Goal: Navigation & Orientation: Find specific page/section

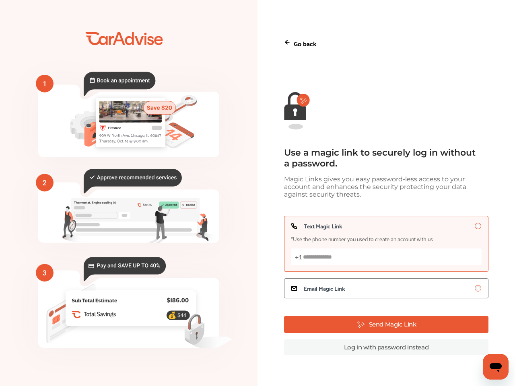
click at [257, 193] on div "Go back Use a magic link to securely log in without a password. Magic Links giv…" at bounding box center [385, 193] width 257 height 343
click at [287, 42] on icon at bounding box center [287, 42] width 6 height 6
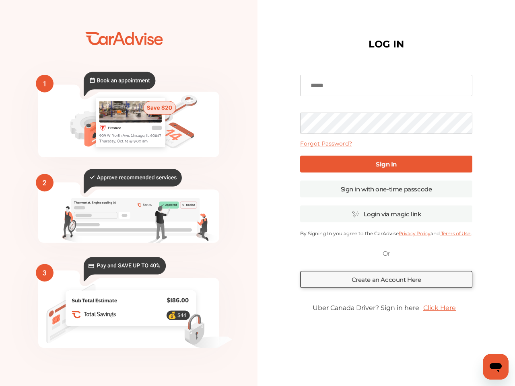
click at [386, 244] on div "Or" at bounding box center [386, 254] width 173 height 22
click at [386, 290] on div "Forgot Password? Sign In Sign in with one-time passcode Login via magic link By…" at bounding box center [386, 193] width 174 height 259
click at [386, 326] on div "LOG IN Forgot Password? Sign In Sign in with one-time passcode Login via magic …" at bounding box center [385, 193] width 185 height 339
click at [496, 367] on icon "Open messaging window" at bounding box center [496, 368] width 12 height 10
